Goal: Transaction & Acquisition: Purchase product/service

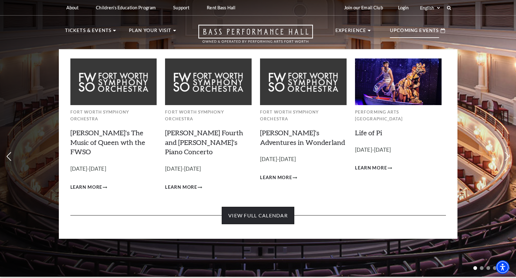
click at [243, 207] on link "View Full Calendar" at bounding box center [258, 215] width 72 height 17
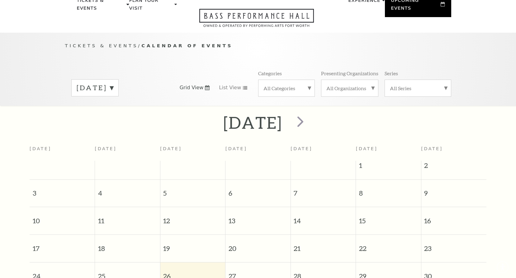
scroll to position [55, 0]
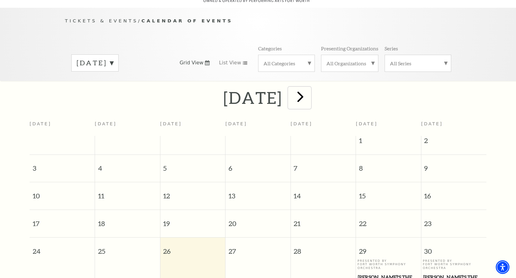
click at [309, 91] on span "next" at bounding box center [300, 97] width 18 height 18
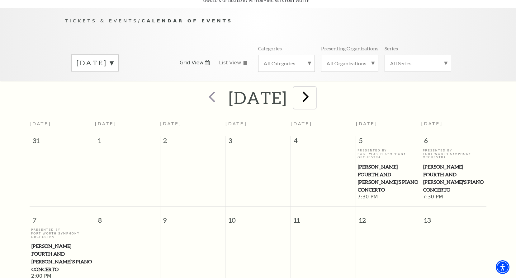
click at [314, 90] on span "next" at bounding box center [306, 97] width 18 height 18
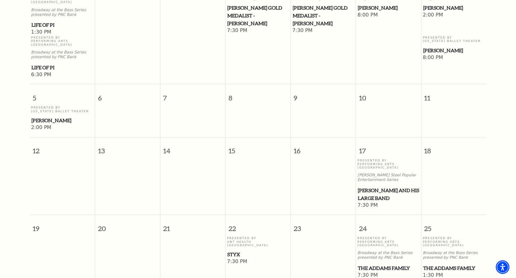
scroll to position [211, 0]
click at [232, 250] on span "Styx" at bounding box center [257, 254] width 61 height 8
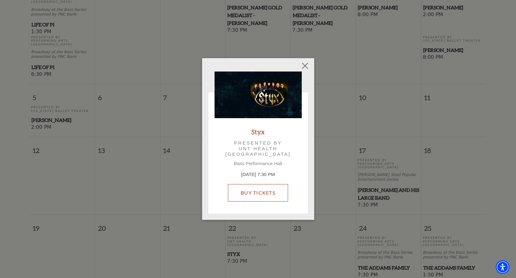
click at [253, 191] on link "Buy Tickets" at bounding box center [258, 192] width 60 height 17
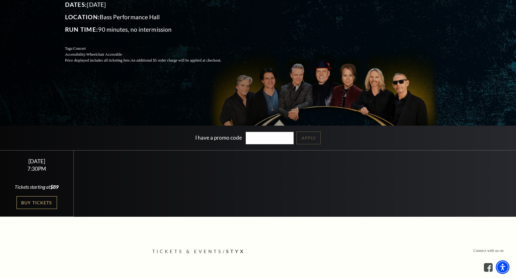
scroll to position [93, 0]
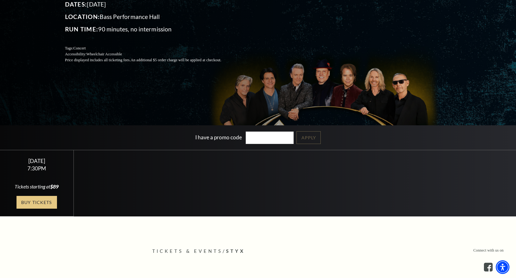
click at [28, 199] on link "Buy Tickets" at bounding box center [36, 202] width 40 height 13
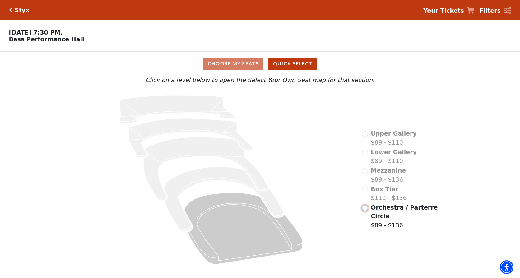
click at [366, 211] on input "Orchestra / Parterre Circle$89 - $136\a" at bounding box center [365, 208] width 6 height 6
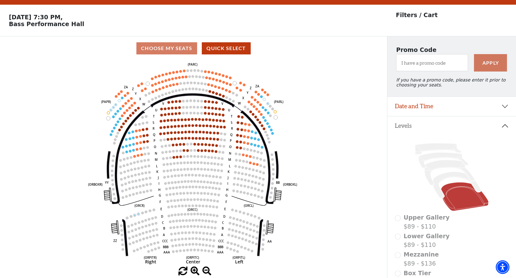
scroll to position [29, 0]
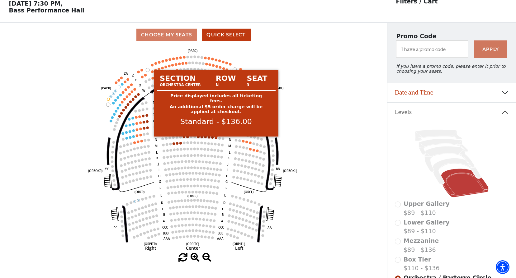
click at [215, 139] on circle at bounding box center [216, 138] width 2 height 2
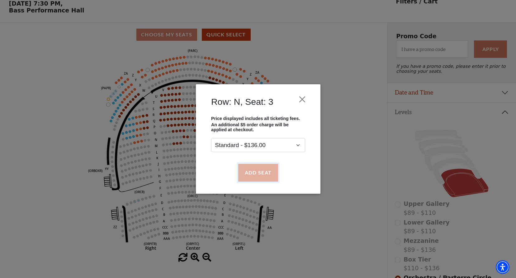
click at [252, 172] on button "Add Seat" at bounding box center [258, 172] width 40 height 17
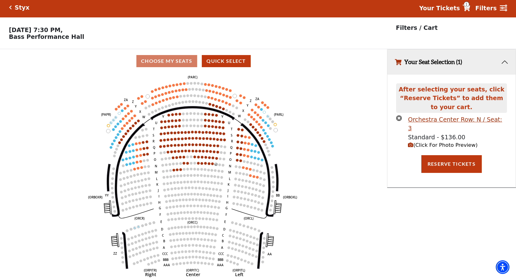
scroll to position [0, 0]
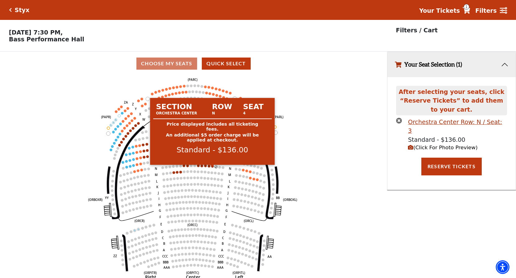
click at [212, 167] on circle at bounding box center [212, 166] width 2 height 2
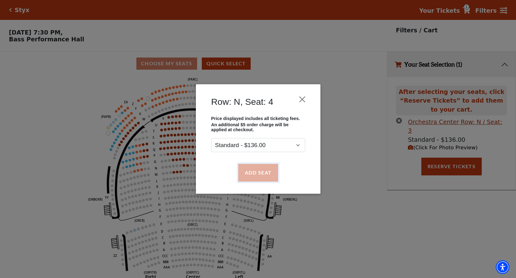
click at [257, 174] on button "Add Seat" at bounding box center [258, 172] width 40 height 17
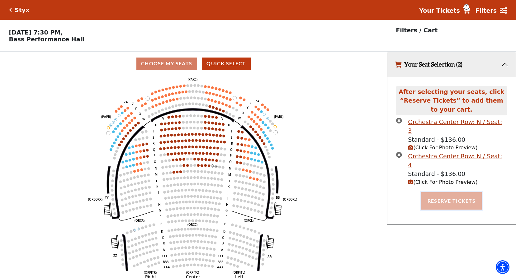
click at [437, 192] on button "Reserve Tickets" at bounding box center [451, 200] width 60 height 17
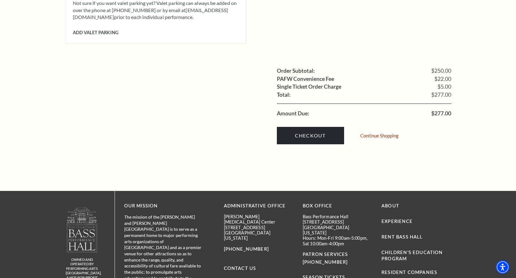
scroll to position [591, 0]
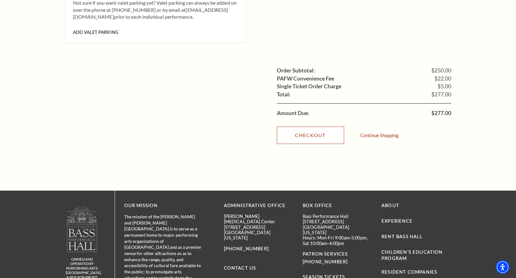
click at [321, 127] on link "Checkout" at bounding box center [310, 135] width 67 height 17
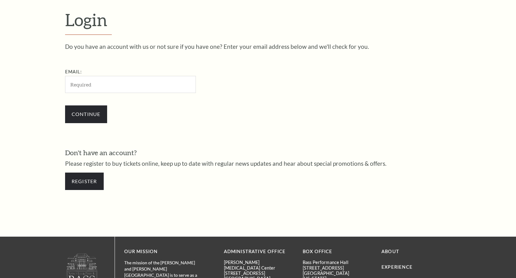
scroll to position [193, 0]
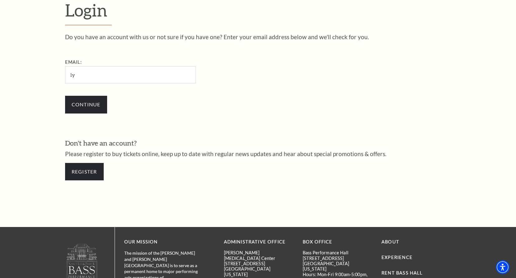
type input "[EMAIL_ADDRESS][DOMAIN_NAME]"
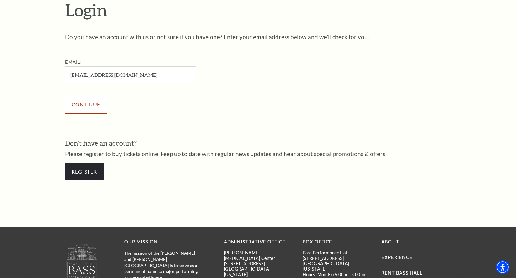
click at [94, 105] on input "Continue" at bounding box center [86, 104] width 42 height 17
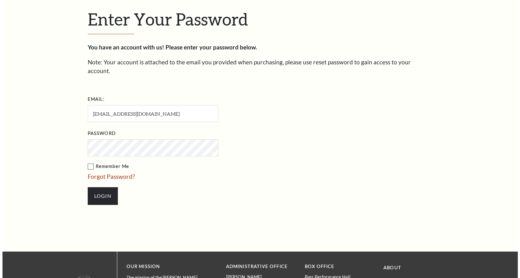
scroll to position [199, 0]
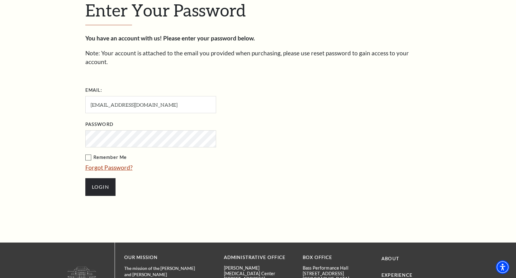
click at [99, 164] on link "Forgot Password?" at bounding box center [108, 167] width 47 height 7
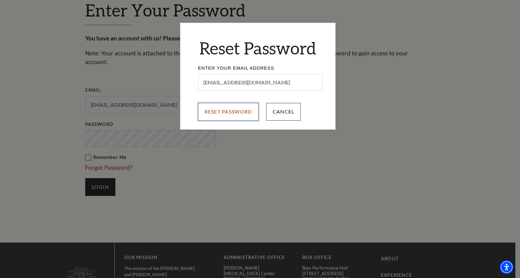
click at [234, 110] on input "Reset Password" at bounding box center [228, 111] width 61 height 17
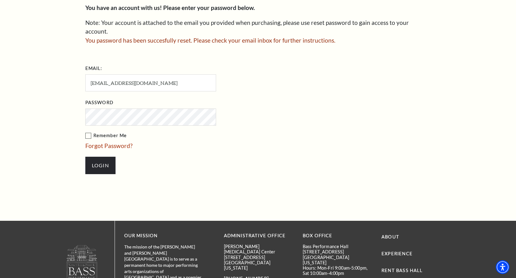
scroll to position [230, 0]
click at [88, 132] on label "Remember Me" at bounding box center [181, 136] width 193 height 8
click at [0, 0] on input "Remember Me" at bounding box center [0, 0] width 0 height 0
click at [105, 157] on input "Login" at bounding box center [100, 165] width 30 height 17
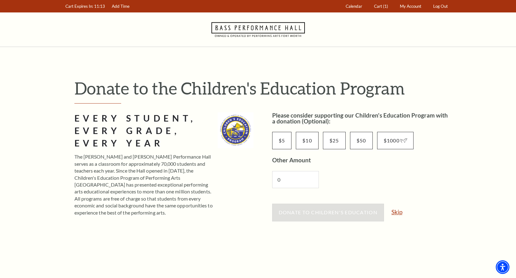
click at [393, 211] on link "Skip" at bounding box center [396, 212] width 11 height 6
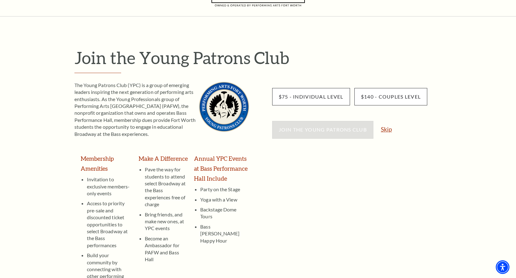
scroll to position [31, 0]
click at [384, 130] on link "Skip" at bounding box center [386, 129] width 11 height 6
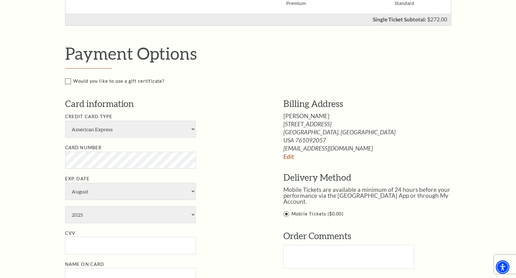
scroll to position [249, 0]
click at [192, 128] on select "American Express Visa Master Card Discover" at bounding box center [130, 129] width 131 height 17
select select "24"
click at [65, 121] on select "American Express Visa Master Card Discover" at bounding box center [130, 129] width 131 height 17
click at [99, 195] on select "January February March April May June July August September October November De…" at bounding box center [130, 191] width 131 height 17
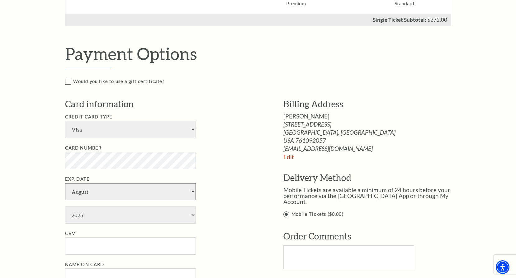
select select "1"
click at [65, 183] on select "January February March April May June July August September October November De…" at bounding box center [130, 191] width 131 height 17
click at [193, 214] on select "2025 2026 2027 2028 2029 2030 2031 2032 2033 2034" at bounding box center [130, 215] width 131 height 17
select select "2030"
click at [65, 207] on select "2025 2026 2027 2028 2029 2030 2031 2032 2033 2034" at bounding box center [130, 215] width 131 height 17
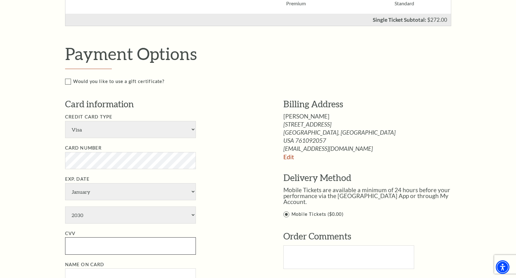
click at [85, 247] on input "CVV" at bounding box center [130, 245] width 131 height 17
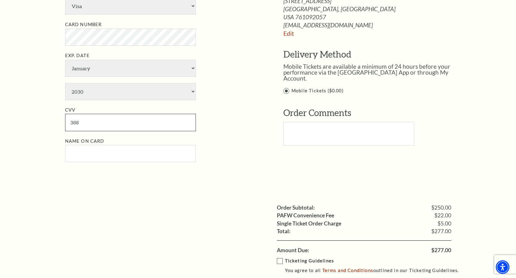
scroll to position [373, 0]
type input "388"
click at [82, 154] on input "Name on Card" at bounding box center [130, 153] width 131 height 17
type input "l"
type input "Lynn W Kelly"
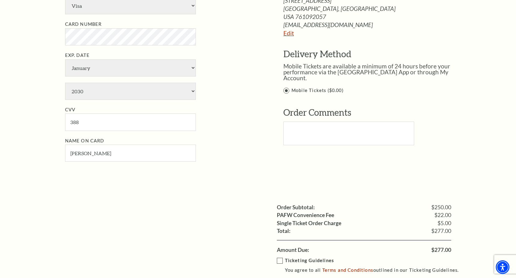
click at [292, 34] on link "Edit" at bounding box center [288, 33] width 11 height 7
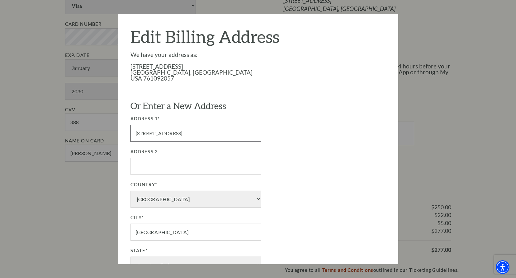
click at [184, 134] on input "3108 Sweetbriar Ln" at bounding box center [195, 133] width 131 height 17
type input "3"
type input "6867 Sanctuary Heights Rd"
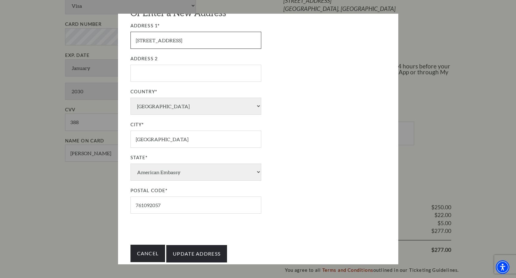
scroll to position [93, 0]
click at [162, 205] on input "761092057" at bounding box center [195, 204] width 131 height 17
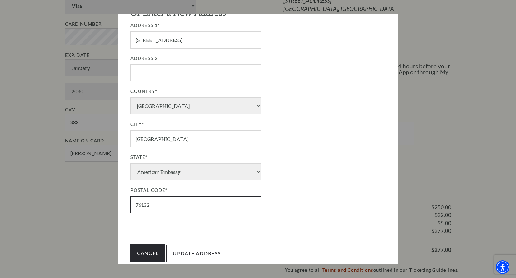
type input "76132"
click at [182, 257] on input "Update Address" at bounding box center [196, 253] width 61 height 17
type input "Update Address"
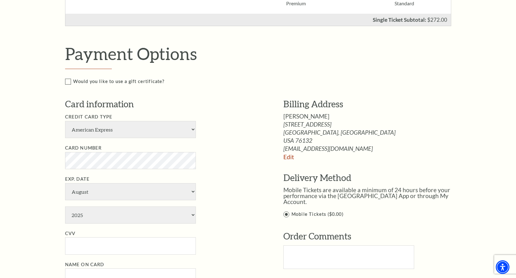
scroll to position [249, 0]
click at [125, 133] on select "American Express Visa Master Card Discover" at bounding box center [130, 129] width 131 height 17
select select "24"
click at [65, 121] on select "American Express Visa Master Card Discover" at bounding box center [130, 129] width 131 height 17
click at [102, 195] on select "January February March April May June July August September October November De…" at bounding box center [130, 192] width 131 height 17
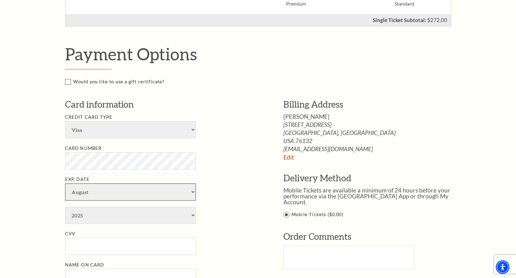
select select "1"
click at [65, 184] on select "January February March April May June July August September October November De…" at bounding box center [130, 192] width 131 height 17
click at [192, 216] on select "2025 2026 2027 2028 2029 2030 2031 2032 2033 2034" at bounding box center [130, 215] width 131 height 17
select select "2030"
click at [65, 207] on select "2025 2026 2027 2028 2029 2030 2031 2032 2033 2034" at bounding box center [130, 215] width 131 height 17
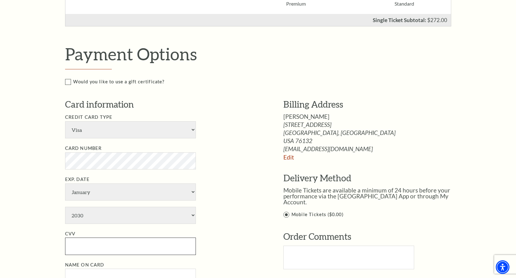
click at [91, 244] on input "CVV" at bounding box center [130, 246] width 131 height 17
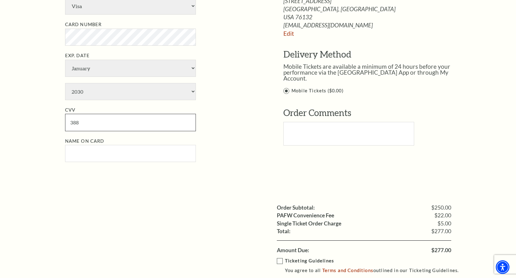
type input "388"
click at [83, 153] on input "Name on Card" at bounding box center [130, 153] width 131 height 17
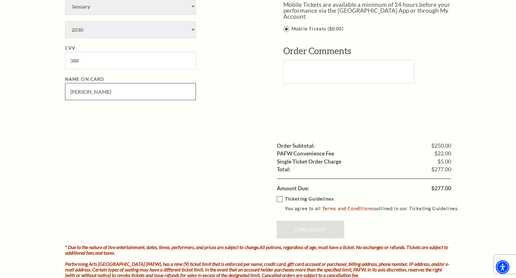
scroll to position [435, 0]
type input "Lynn W Kelly"
click at [279, 199] on label "Ticketing Guidelines You agree to all Terms and Conditions outlined in our Tick…" at bounding box center [371, 203] width 188 height 17
click at [0, 0] on input "Ticketing Guidelines You agree to all Terms and Conditions outlined in our Tick…" at bounding box center [0, 0] width 0 height 0
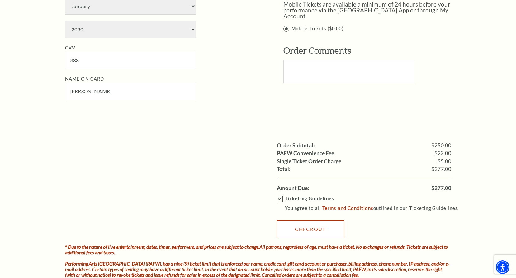
click at [310, 227] on link "Checkout" at bounding box center [310, 229] width 67 height 17
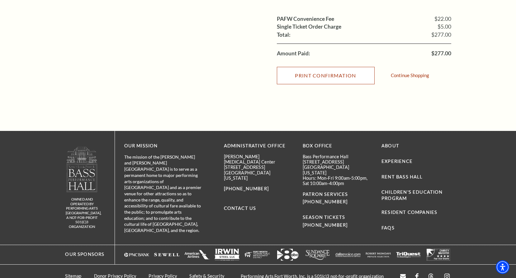
scroll to position [249, 0]
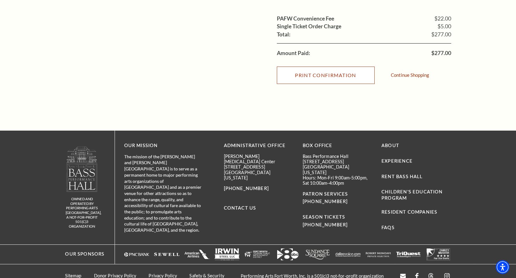
click at [329, 75] on input "Print Confirmation" at bounding box center [326, 75] width 98 height 17
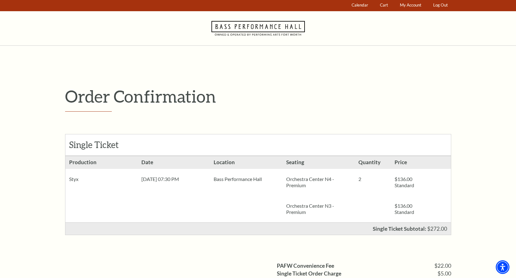
scroll to position [0, 0]
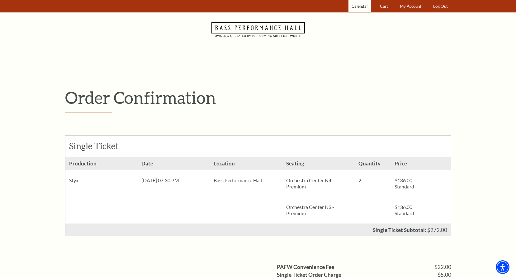
click at [359, 8] on span "Calendar" at bounding box center [359, 6] width 16 height 5
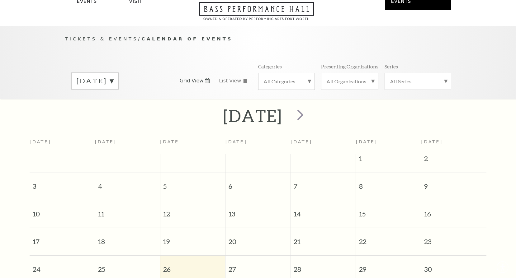
scroll to position [55, 0]
